Goal: Information Seeking & Learning: Learn about a topic

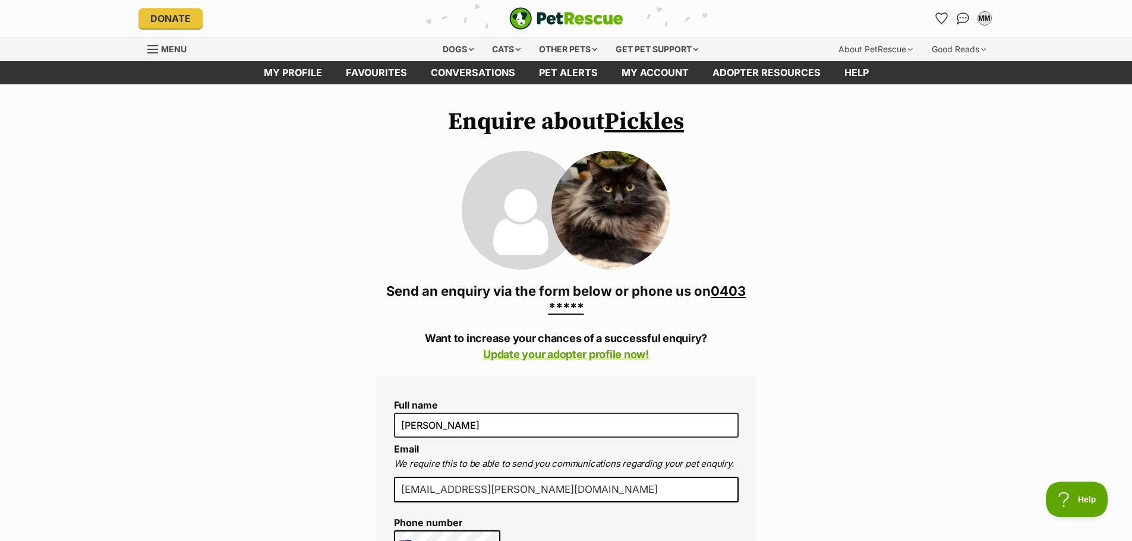
click at [649, 125] on link "Pickles" at bounding box center [644, 122] width 80 height 30
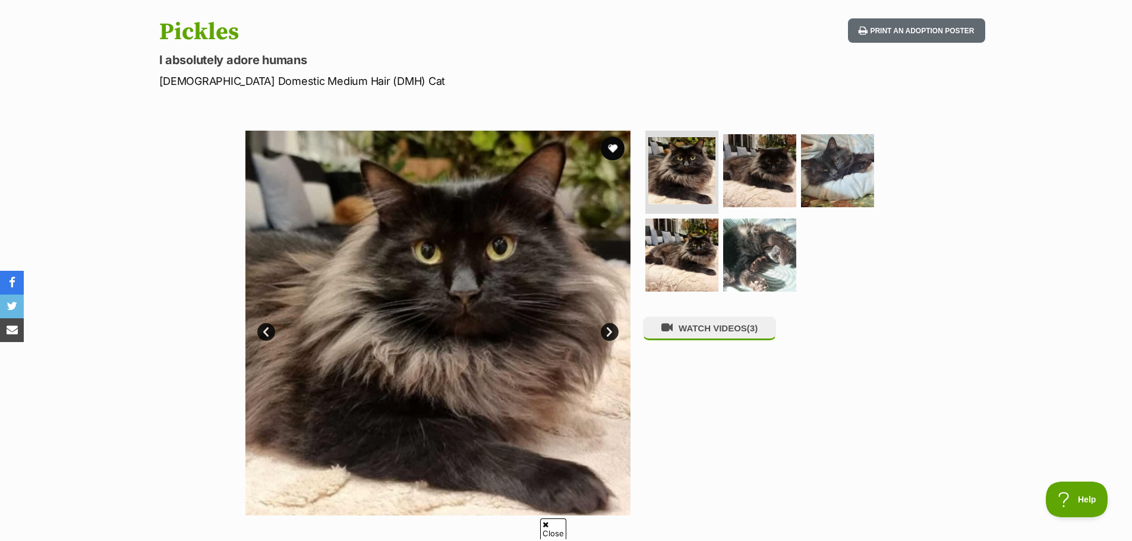
scroll to position [59, 0]
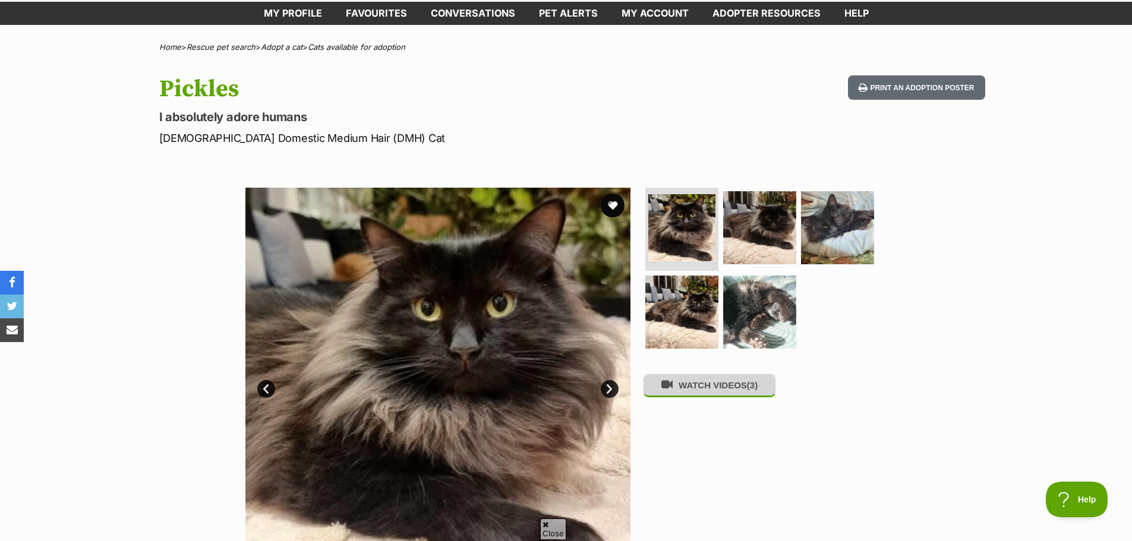
click at [715, 389] on button "WATCH VIDEOS (3)" at bounding box center [709, 385] width 133 height 23
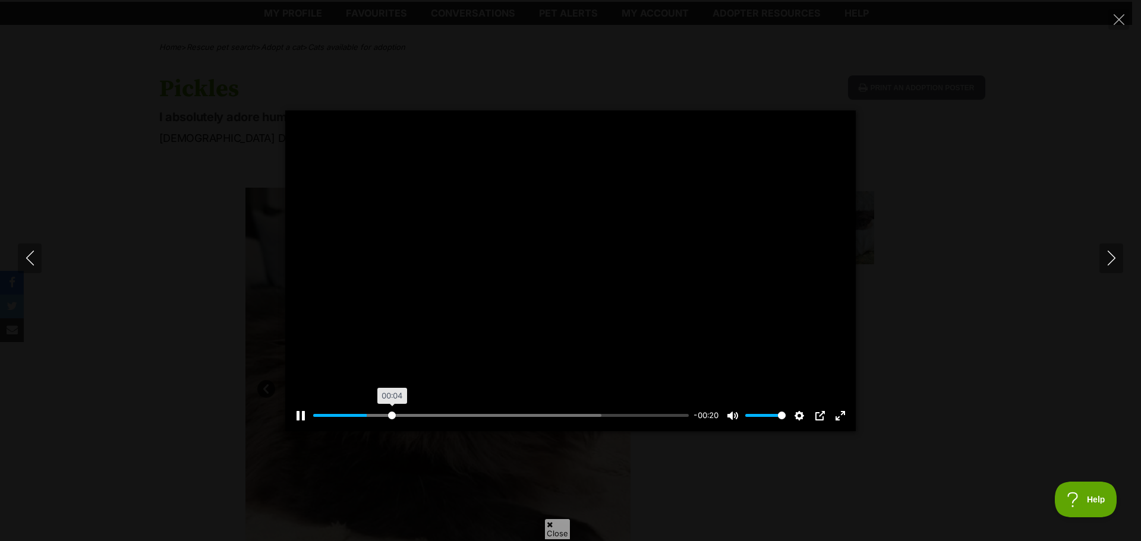
click at [392, 415] on input "Seek" at bounding box center [501, 415] width 376 height 11
click at [600, 409] on div "Pause Play % buffered 00:18 -00:18 Unmute Mute Disable captions Enable captions…" at bounding box center [570, 409] width 570 height 46
click at [608, 402] on div "Pause Play % buffered 00:18 -00:17 Unmute Mute Disable captions Enable captions…" at bounding box center [570, 409] width 570 height 46
click at [567, 409] on div "Pause Play % buffered 00:18 -00:17 Unmute Mute Disable captions Enable captions…" at bounding box center [570, 409] width 570 height 46
click at [564, 400] on div "Pause Play % buffered 00:18 -00:16 Unmute Mute Disable captions Enable captions…" at bounding box center [570, 409] width 570 height 46
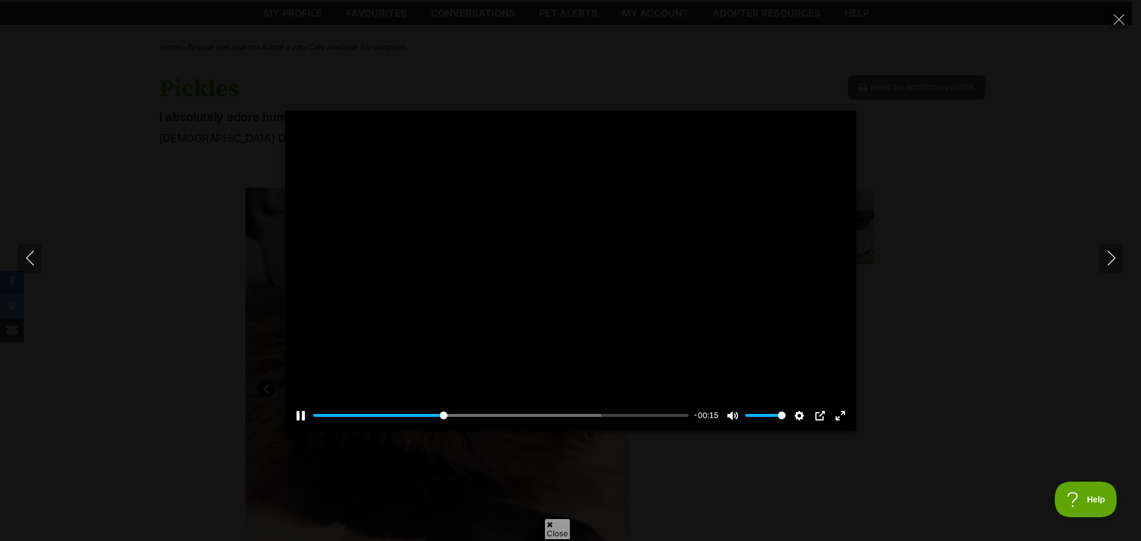
click at [615, 408] on div "Pause Play % buffered 00:19 -00:15 Unmute Mute Disable captions Enable captions…" at bounding box center [570, 409] width 570 height 46
click at [616, 412] on input "Seek" at bounding box center [501, 415] width 376 height 11
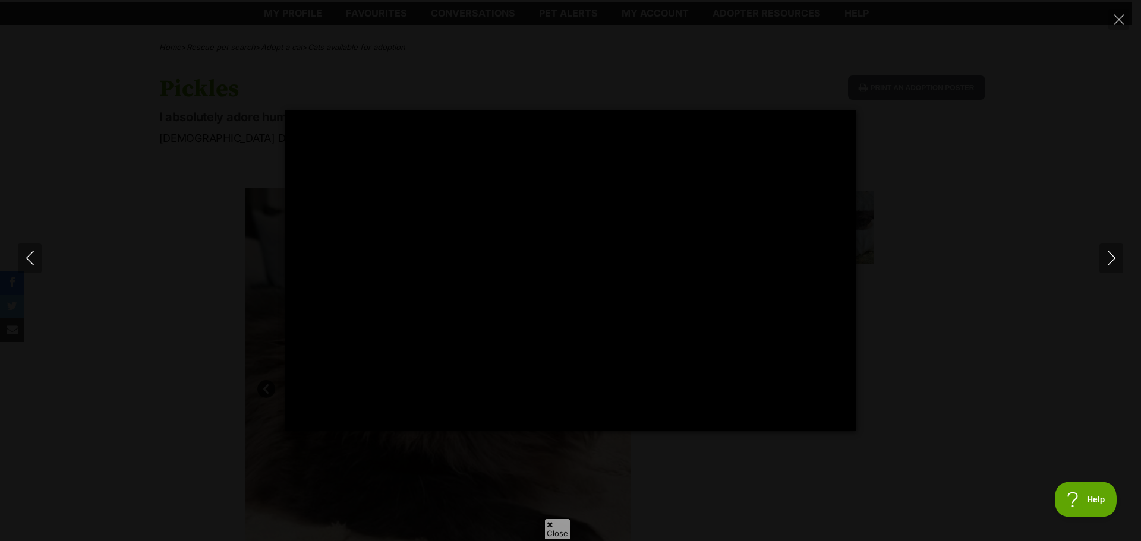
click at [1095, 321] on div "Pause Play % buffered 00:21 -00:03 Unmute Mute Disable captions Enable captions…" at bounding box center [570, 271] width 1141 height 321
type input "84.61"
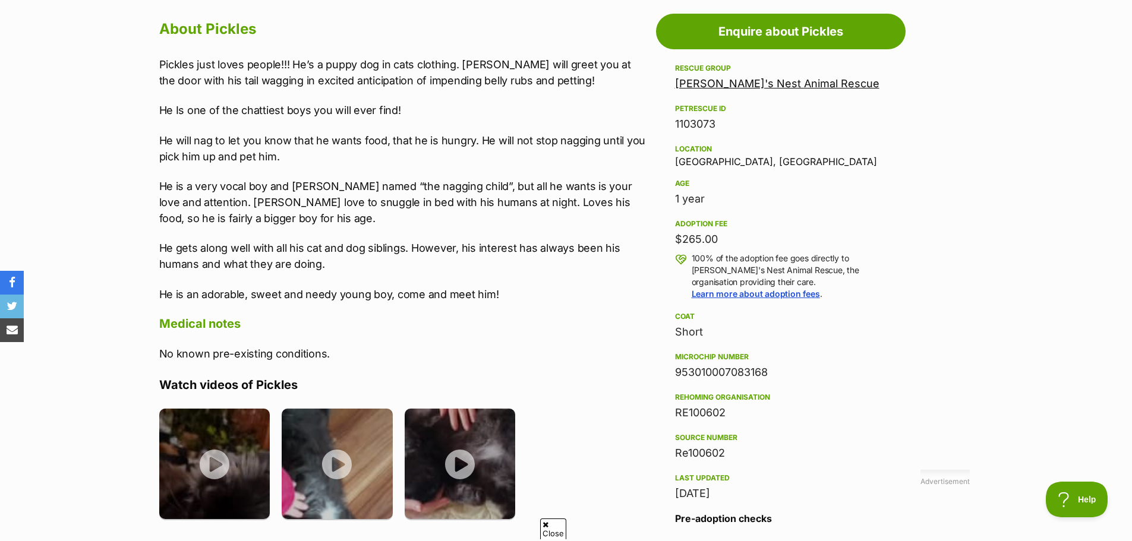
scroll to position [654, 0]
